Goal: Task Accomplishment & Management: Manage account settings

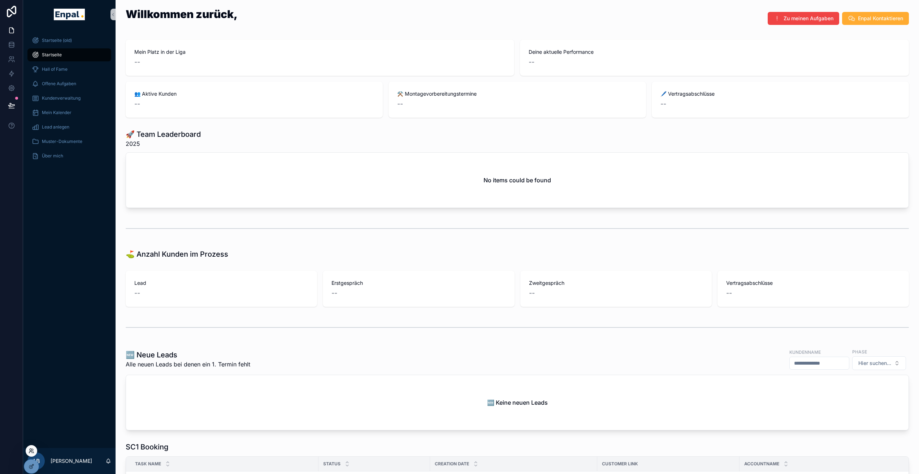
click at [33, 453] on icon at bounding box center [33, 452] width 1 height 1
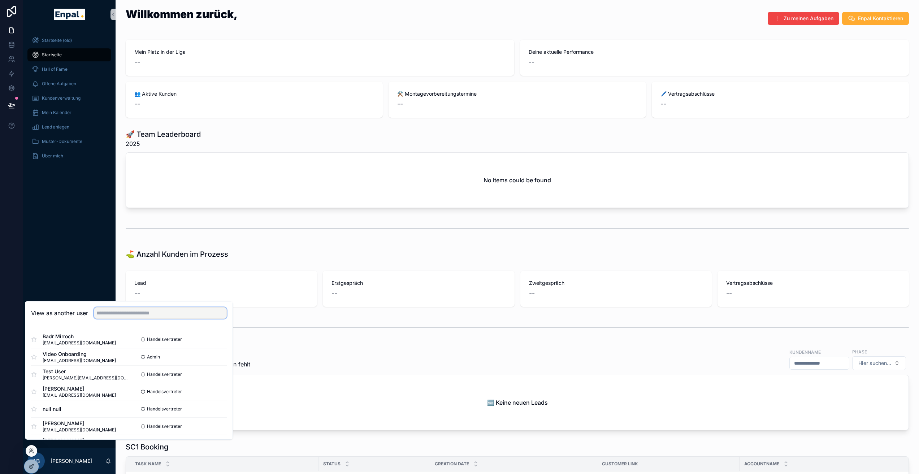
click at [111, 317] on input "text" at bounding box center [160, 313] width 133 height 12
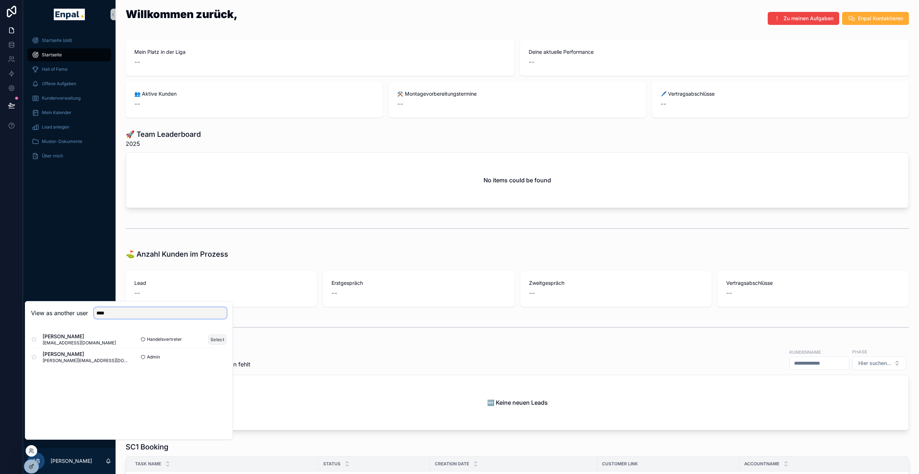
type input "****"
click at [217, 345] on button "Select" at bounding box center [217, 339] width 19 height 10
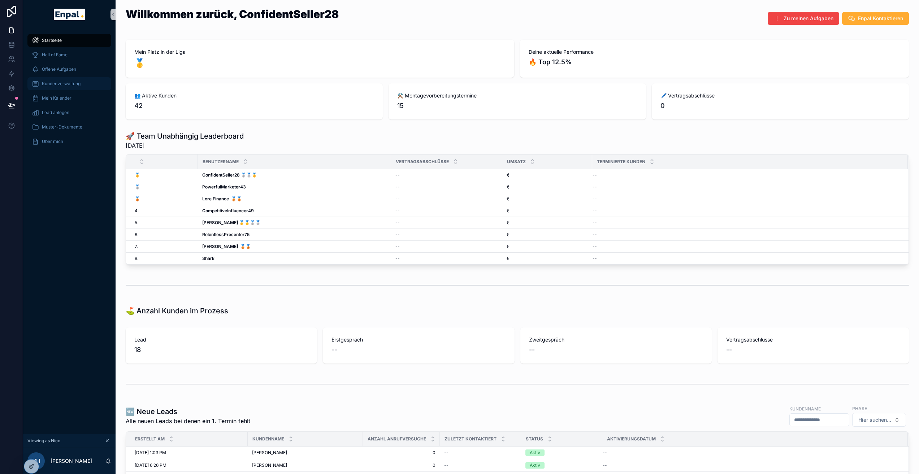
click at [73, 77] on link "Kundenverwaltung" at bounding box center [69, 83] width 84 height 13
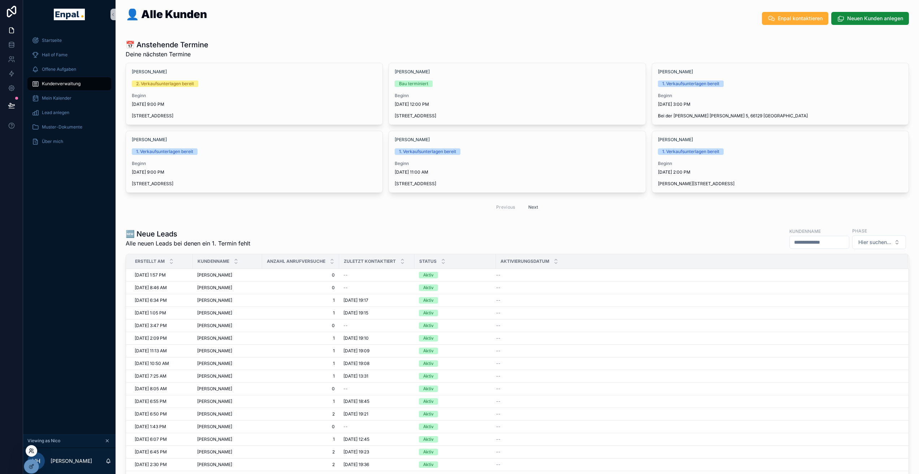
click at [32, 452] on icon at bounding box center [30, 452] width 3 height 1
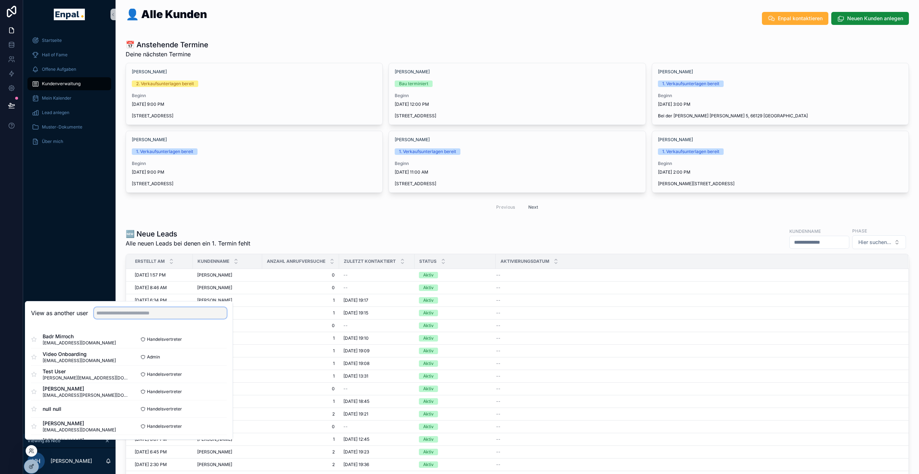
click at [157, 315] on input "text" at bounding box center [160, 313] width 133 height 12
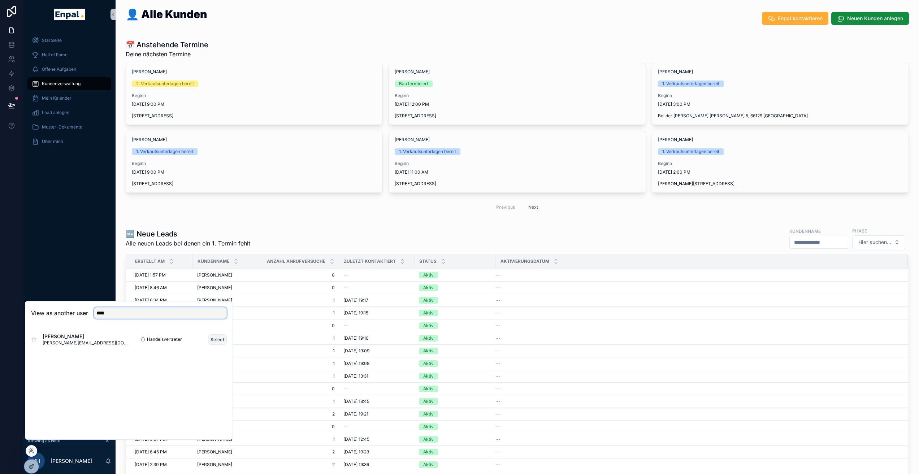
type input "****"
click at [215, 343] on button "Select" at bounding box center [217, 339] width 19 height 10
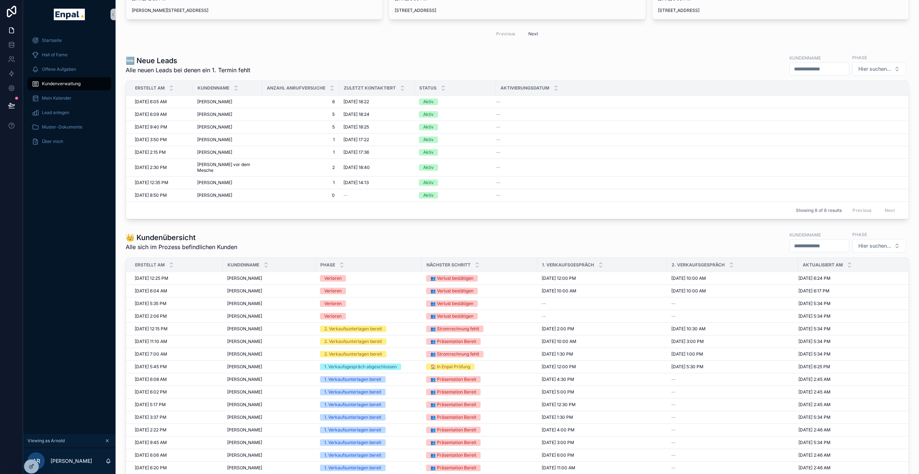
scroll to position [57, 0]
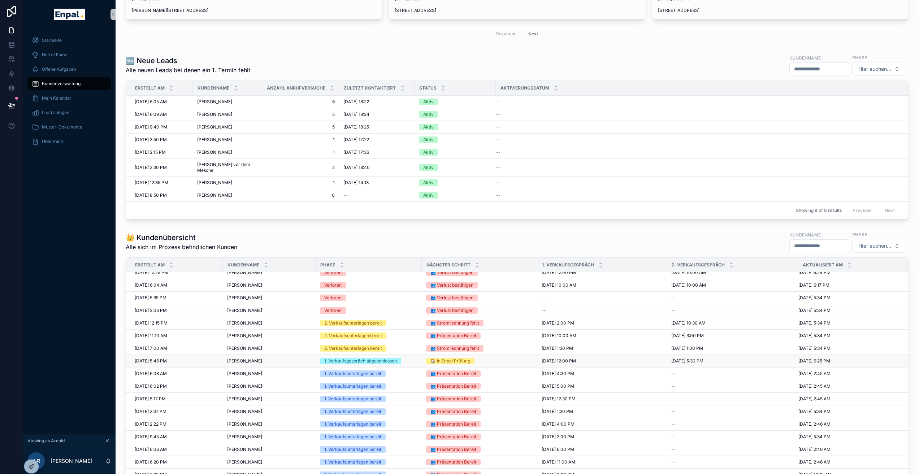
click at [235, 355] on td "Navid Kazemi Navid Kazemi" at bounding box center [269, 361] width 93 height 13
click at [232, 358] on span "Navid Kazemi" at bounding box center [244, 361] width 35 height 6
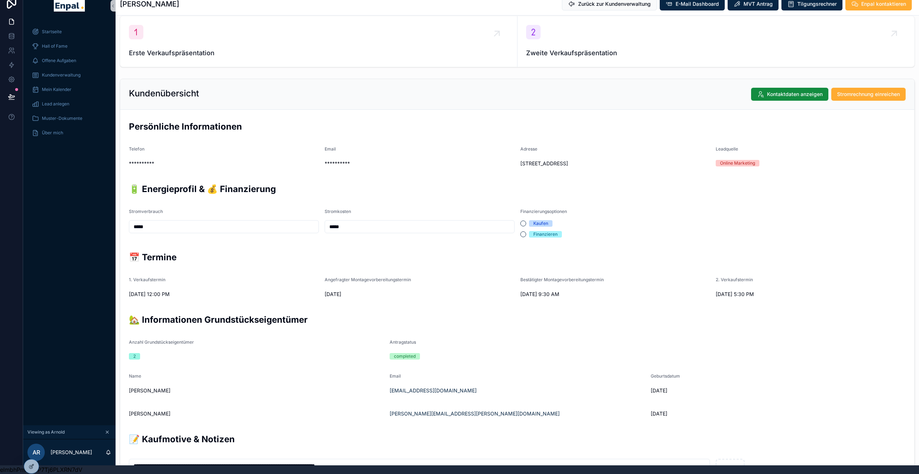
scroll to position [78, 0]
click at [73, 69] on div "Kundenverwaltung" at bounding box center [69, 75] width 75 height 12
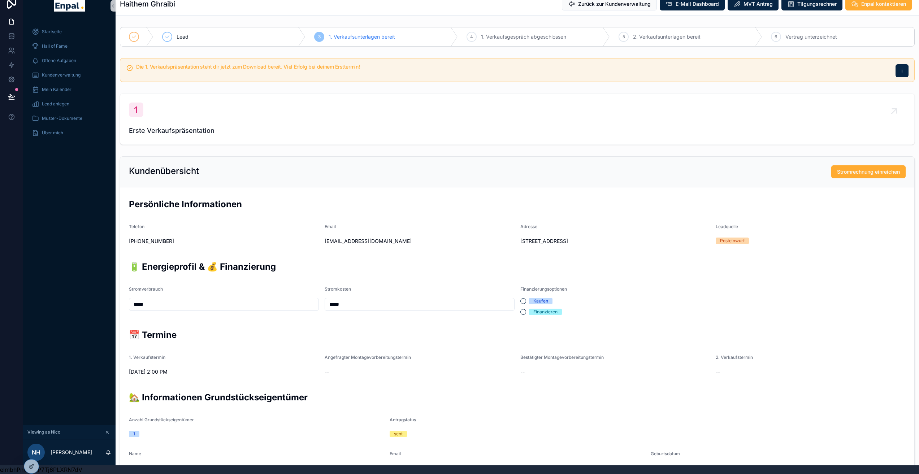
scroll to position [239, 0]
